Goal: Information Seeking & Learning: Learn about a topic

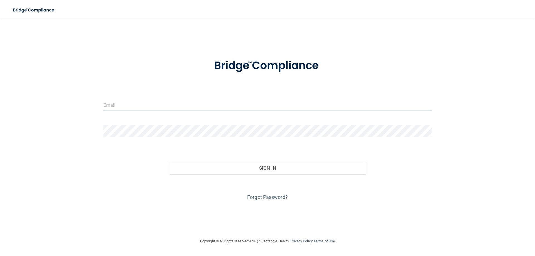
click at [215, 107] on input "email" at bounding box center [267, 105] width 329 height 13
type input "[EMAIL_ADDRESS][DOMAIN_NAME]"
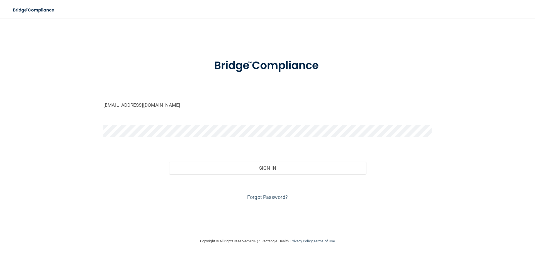
click at [169, 162] on button "Sign In" at bounding box center [267, 168] width 197 height 12
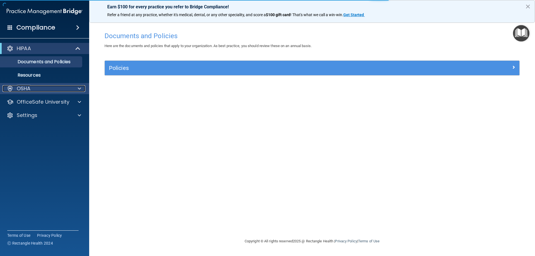
click at [75, 90] on div at bounding box center [79, 88] width 14 height 7
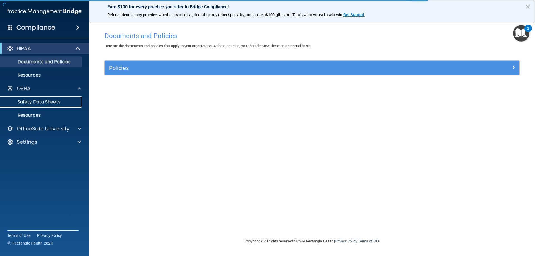
click at [64, 99] on link "Safety Data Sheets" at bounding box center [38, 101] width 88 height 11
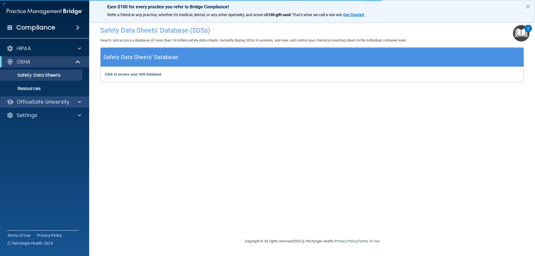
click at [60, 106] on div "OfficeSafe University" at bounding box center [45, 101] width 90 height 11
click at [75, 108] on div "HIPAA Documents and Policies Report an Incident Business Associates Emergency P…" at bounding box center [45, 83] width 90 height 85
click at [80, 104] on span at bounding box center [79, 102] width 3 height 7
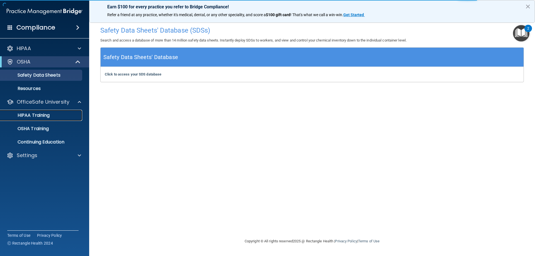
click at [61, 116] on div "HIPAA Training" at bounding box center [42, 116] width 76 height 6
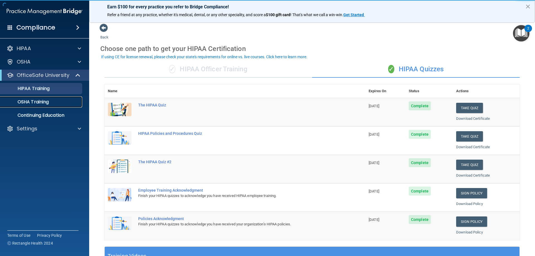
click at [53, 102] on div "OSHA Training" at bounding box center [42, 102] width 76 height 6
